Goal: Book appointment/travel/reservation

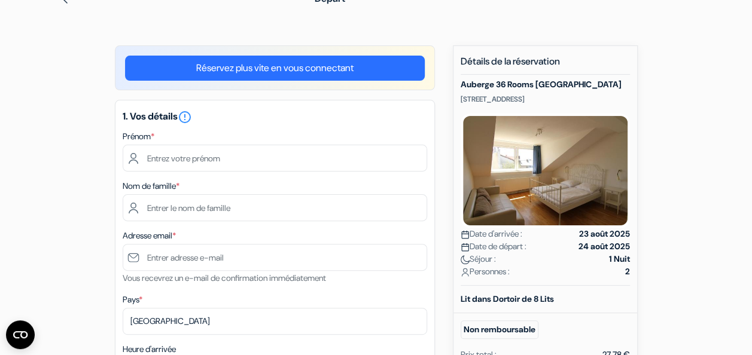
scroll to position [75, 0]
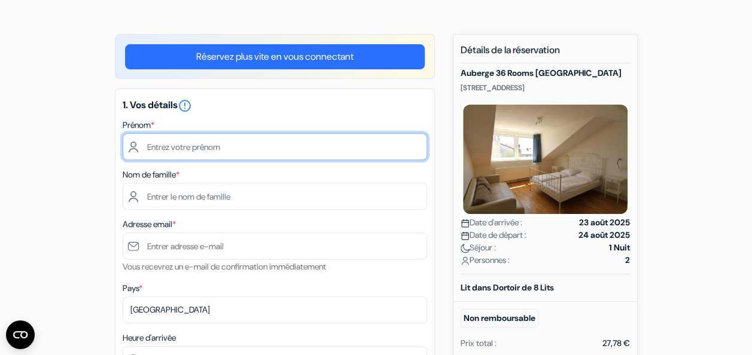
click at [223, 150] on input "text" at bounding box center [275, 146] width 305 height 27
type input "Lanae"
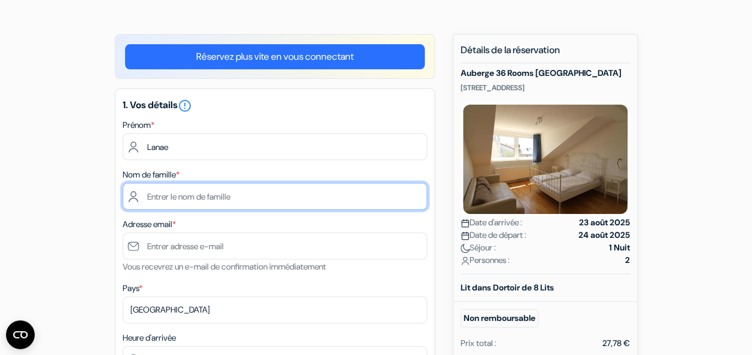
click at [231, 193] on input "text" at bounding box center [275, 196] width 305 height 27
type input "Cartier"
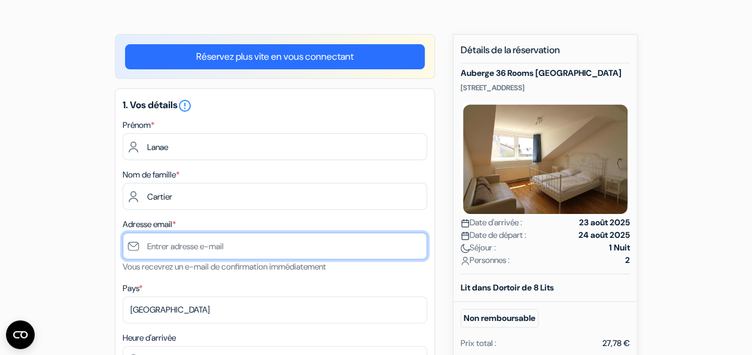
click at [232, 242] on input "text" at bounding box center [275, 246] width 305 height 27
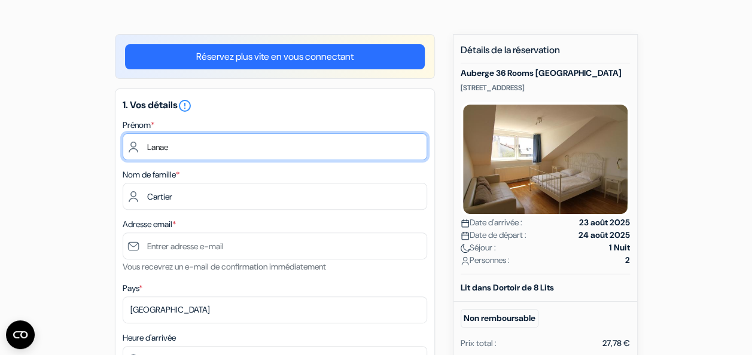
click at [376, 158] on input "Lanae" at bounding box center [275, 146] width 305 height 27
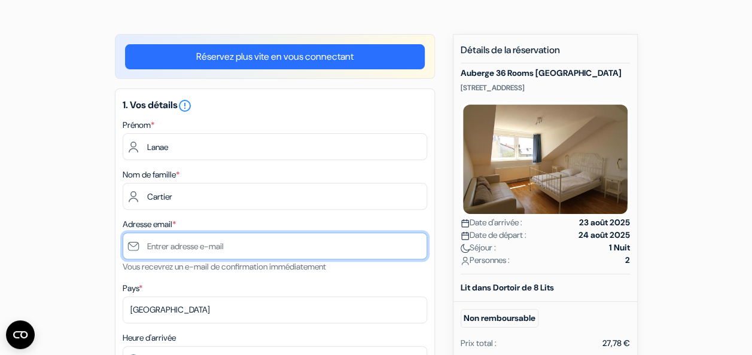
click at [220, 252] on input "text" at bounding box center [275, 246] width 305 height 27
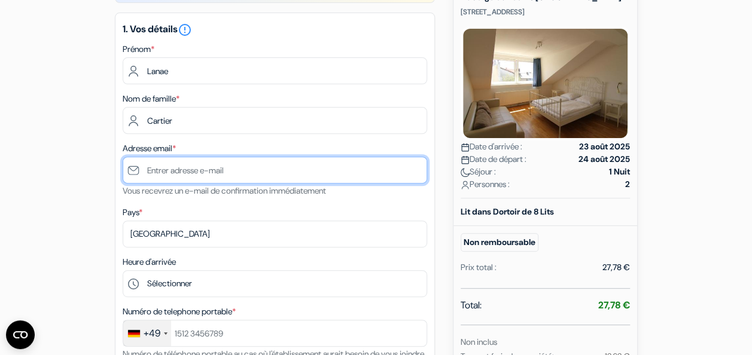
scroll to position [151, 0]
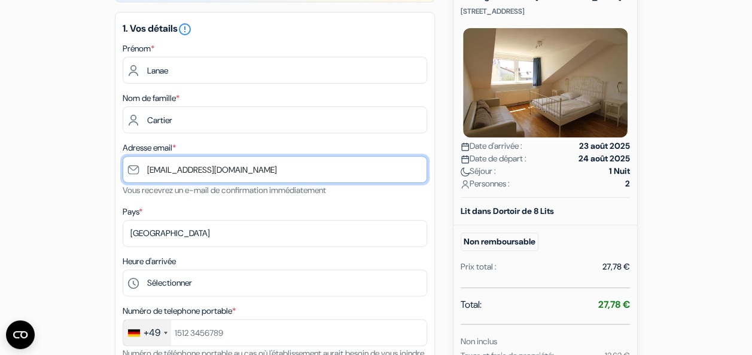
type input "[EMAIL_ADDRESS][DOMAIN_NAME]"
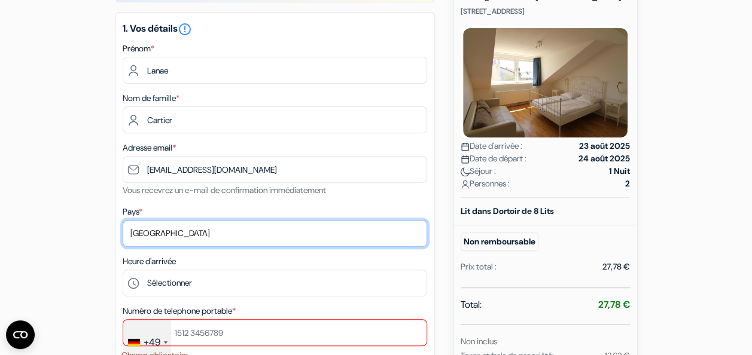
click at [188, 238] on select "Selectionner le pays Abkhazie [GEOGRAPHIC_DATA] [GEOGRAPHIC_DATA] [GEOGRAPHIC_D…" at bounding box center [275, 233] width 305 height 27
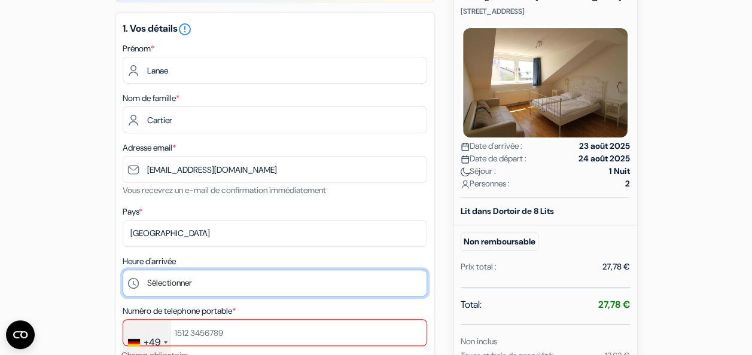
click at [195, 280] on select "Sélectionner 15:00 16:00 17:00 18:00 19:00 20:00 21:00 22:00 23:00" at bounding box center [275, 283] width 305 height 27
select select "15"
click at [123, 271] on select "Sélectionner 15:00 16:00 17:00 18:00 19:00 20:00 21:00 22:00 23:00" at bounding box center [275, 283] width 305 height 27
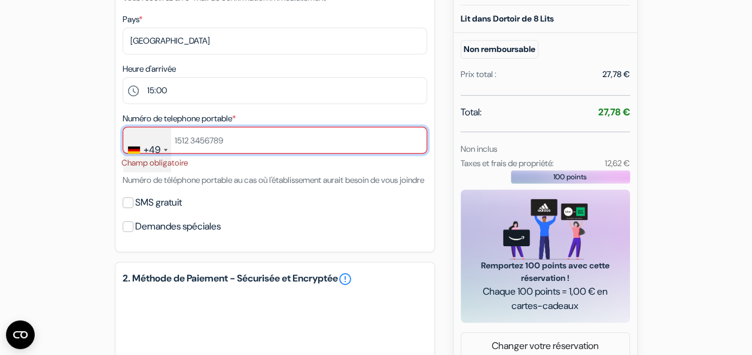
click at [214, 138] on input "text" at bounding box center [275, 140] width 305 height 27
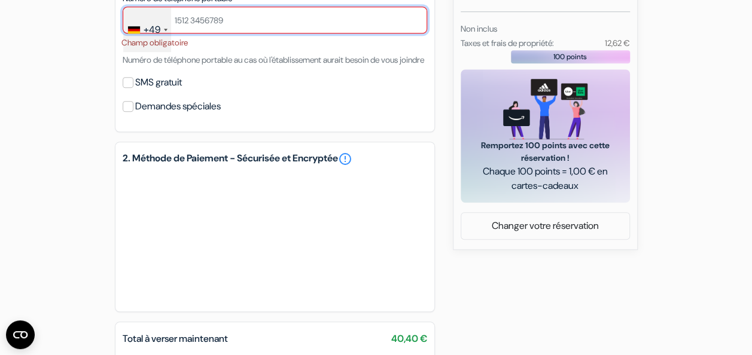
scroll to position [466, 0]
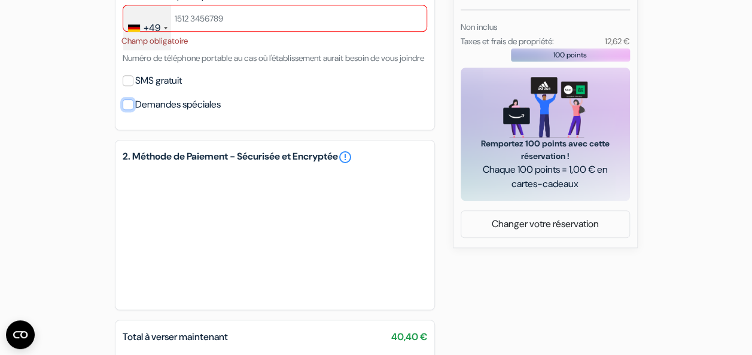
click at [129, 110] on input "Demandes spéciales" at bounding box center [128, 104] width 11 height 11
checkbox input "true"
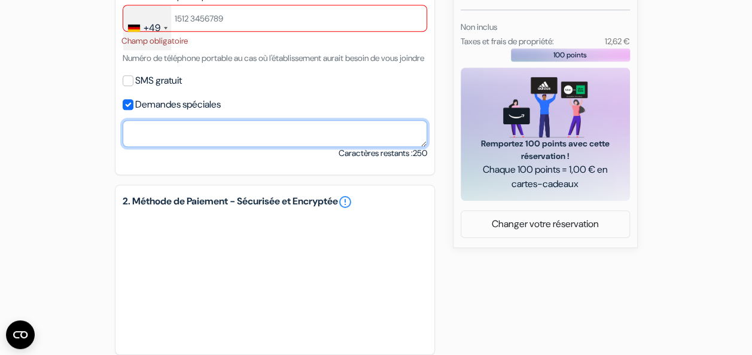
click at [249, 147] on textarea at bounding box center [275, 133] width 305 height 27
type textarea "p"
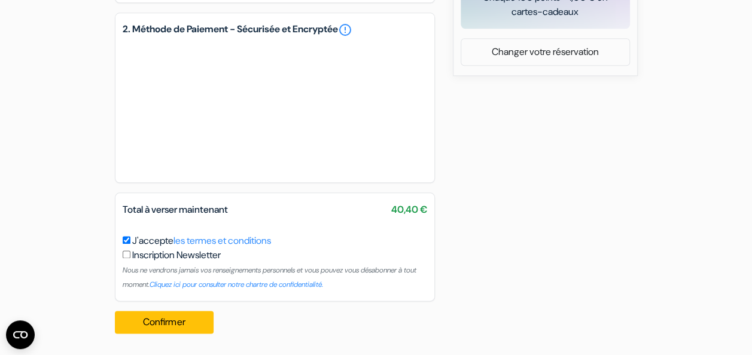
scroll to position [654, 0]
type textarea "we have no numbers"
click at [129, 255] on input "checkbox" at bounding box center [127, 255] width 8 height 8
checkbox input "false"
